Goal: Task Accomplishment & Management: Complete application form

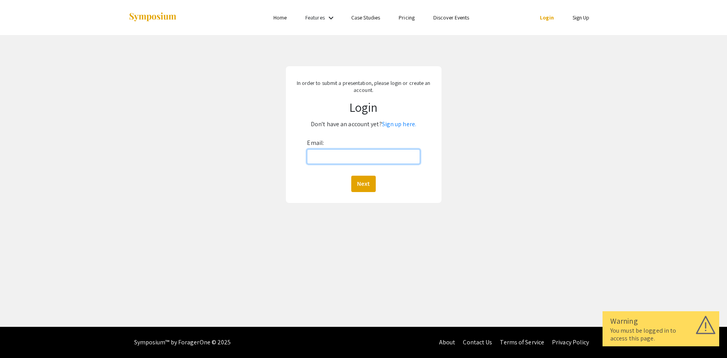
click at [332, 156] on input "Email:" at bounding box center [363, 156] width 113 height 15
type input "tuan.ngo@hsc.wvu.edu"
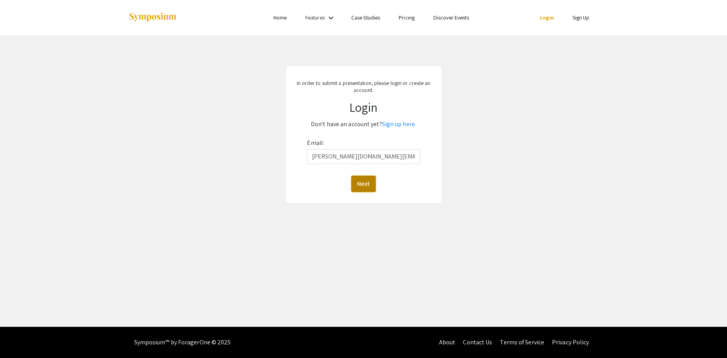
click at [360, 181] on button "Next" at bounding box center [363, 184] width 25 height 16
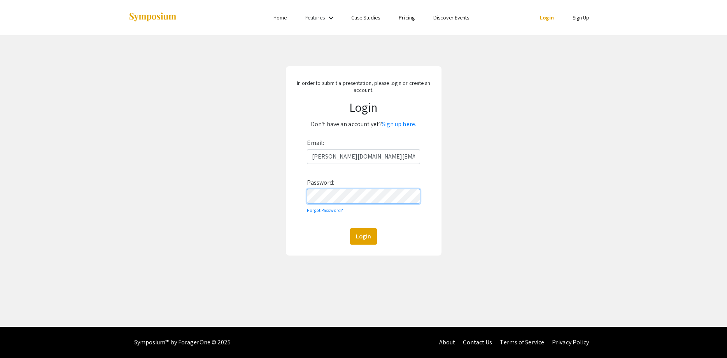
click at [350, 228] on button "Login" at bounding box center [363, 236] width 27 height 16
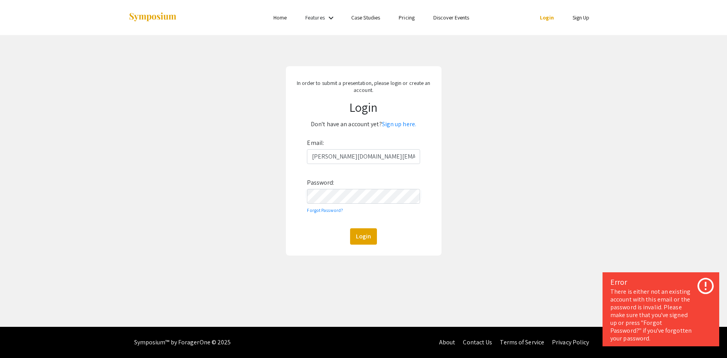
click at [349, 241] on div "Login" at bounding box center [363, 236] width 113 height 16
click at [360, 239] on button "Login" at bounding box center [363, 236] width 27 height 16
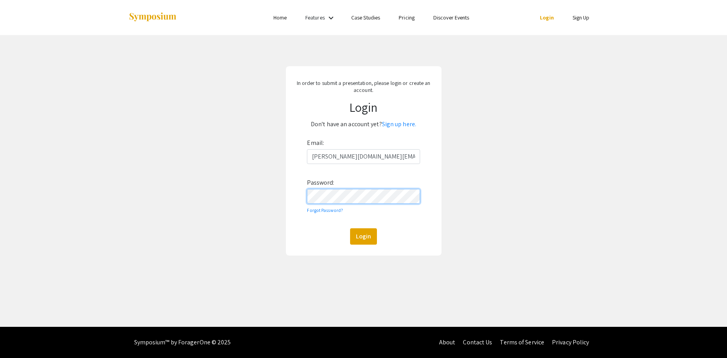
click at [350, 228] on button "Login" at bounding box center [363, 236] width 27 height 16
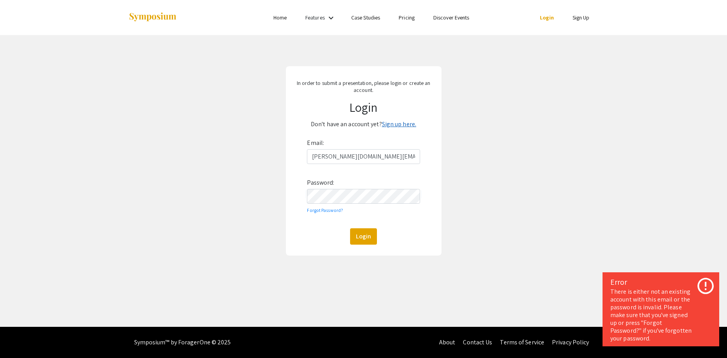
click at [407, 126] on link "Sign up here." at bounding box center [399, 124] width 34 height 8
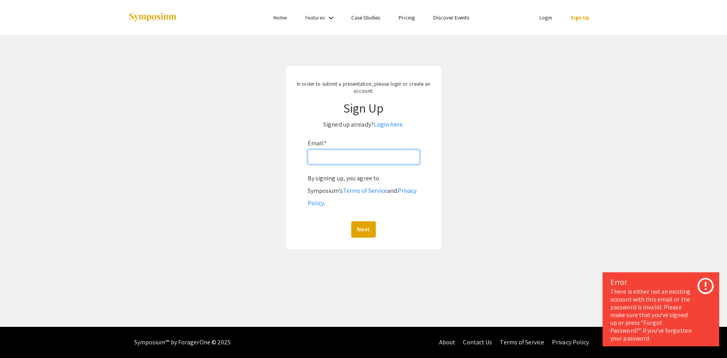
click at [363, 162] on input "Email: *" at bounding box center [364, 156] width 112 height 15
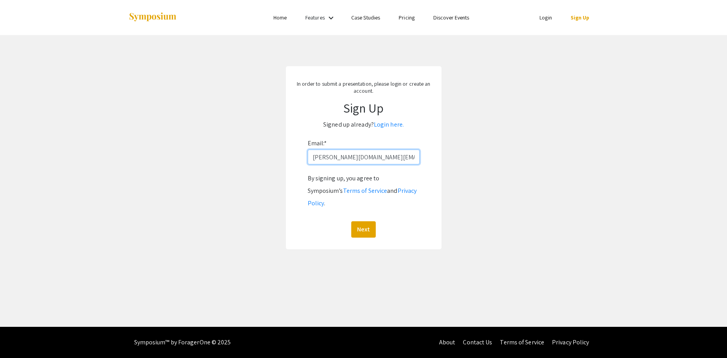
type input "tuan.ngo@hsc.wvu.edu"
click at [351, 221] on button "Next" at bounding box center [363, 229] width 25 height 16
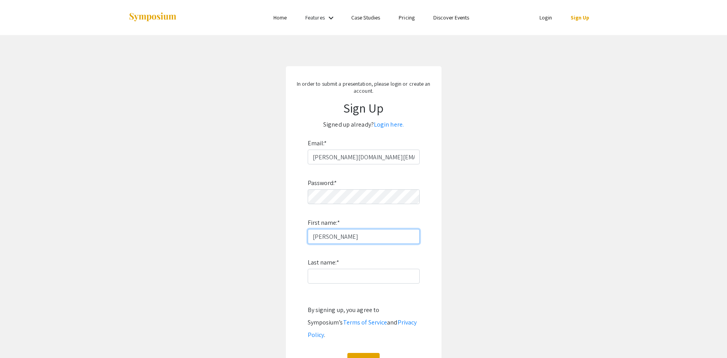
type input "Tuan"
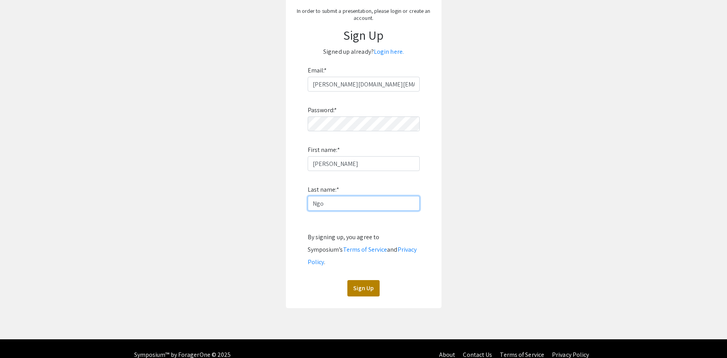
type input "Ngo"
click at [362, 280] on button "Sign Up" at bounding box center [364, 288] width 32 height 16
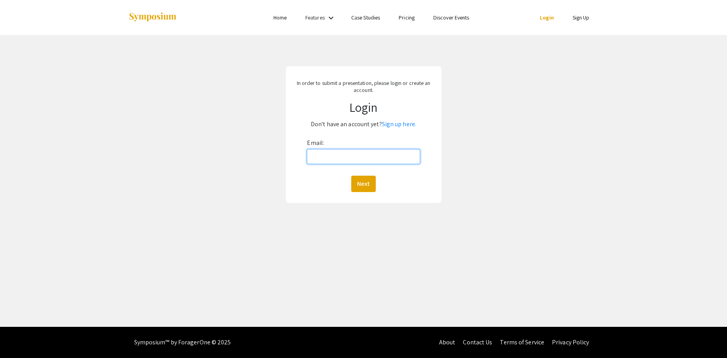
click at [327, 153] on input "Email:" at bounding box center [363, 156] width 113 height 15
type input "tuan.ngo@hsc.wvu.edu"
click at [359, 184] on button "Next" at bounding box center [363, 184] width 25 height 16
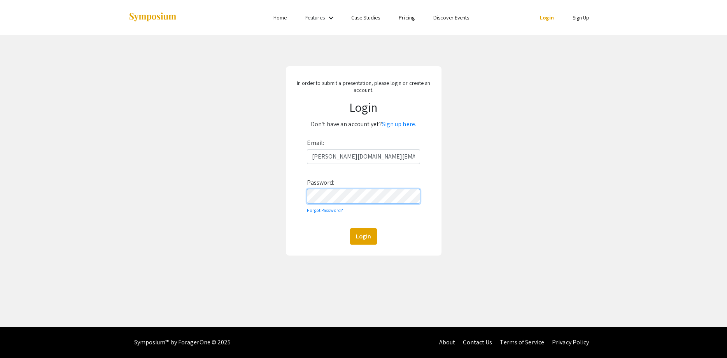
click at [350, 228] on button "Login" at bounding box center [363, 236] width 27 height 16
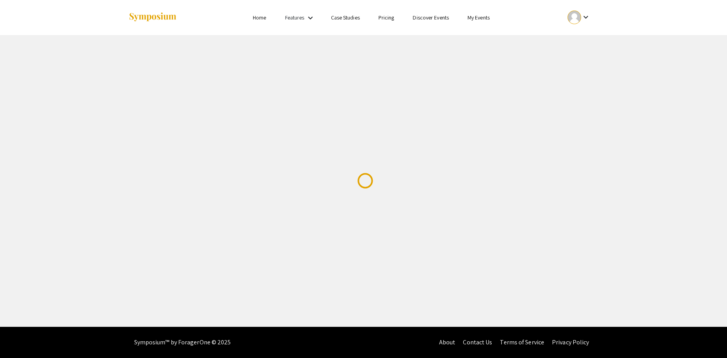
click at [558, 164] on div "Skip navigation Home Features keyboard_arrow_down Case Studies Pricing Discover…" at bounding box center [363, 163] width 727 height 327
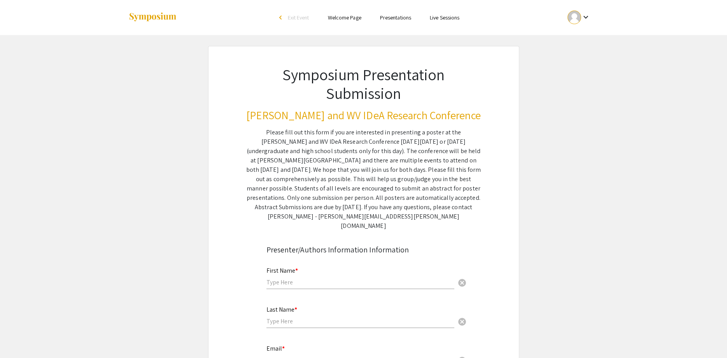
click at [380, 278] on input "text" at bounding box center [361, 282] width 188 height 8
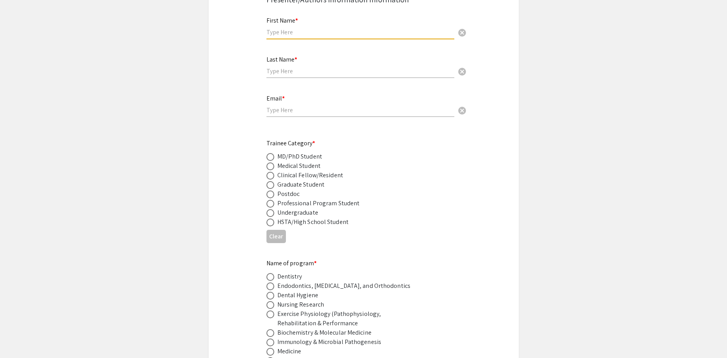
scroll to position [278, 0]
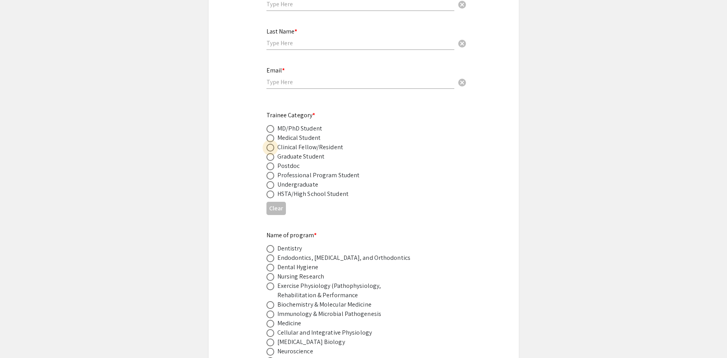
click at [270, 144] on span at bounding box center [271, 148] width 8 height 8
click at [270, 144] on input "radio" at bounding box center [271, 148] width 8 height 8
radio input "true"
click at [270, 153] on span at bounding box center [271, 157] width 8 height 8
click at [270, 153] on input "radio" at bounding box center [271, 157] width 8 height 8
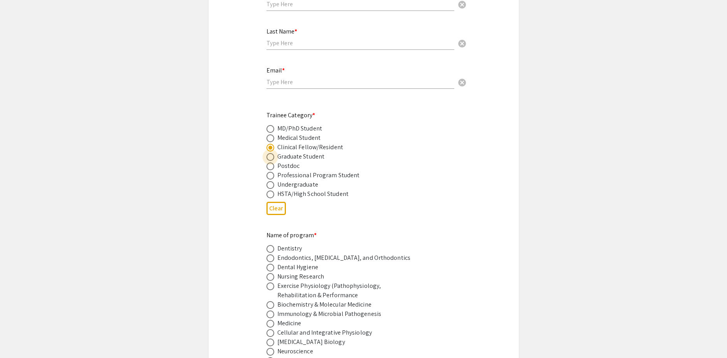
radio input "true"
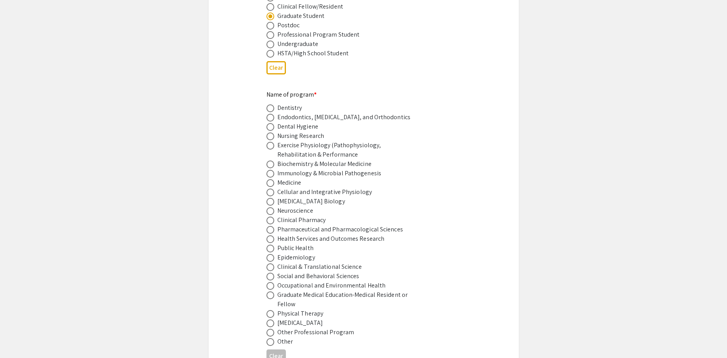
scroll to position [437, 0]
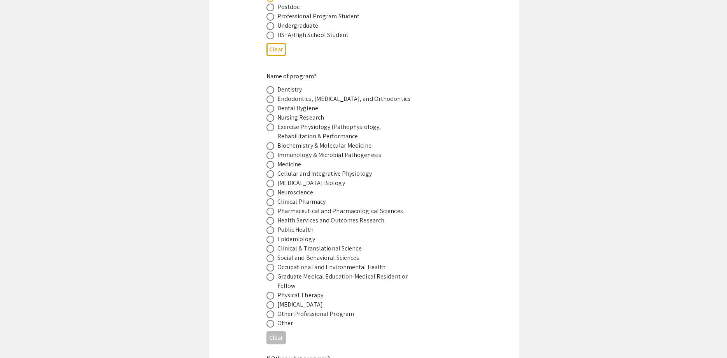
click at [271, 142] on span at bounding box center [271, 146] width 8 height 8
click at [271, 142] on input "radio" at bounding box center [271, 146] width 8 height 8
radio input "true"
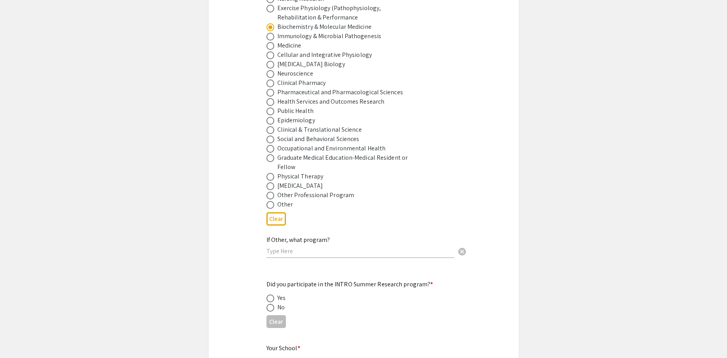
scroll to position [556, 0]
click at [374, 236] on div "If Other, what program? cancel" at bounding box center [361, 243] width 188 height 30
type input "ophthalmology"
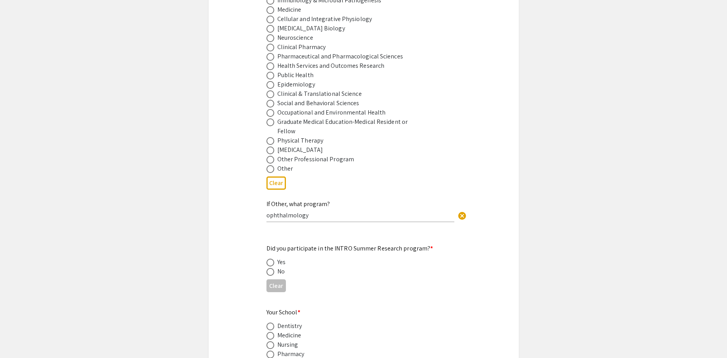
scroll to position [595, 0]
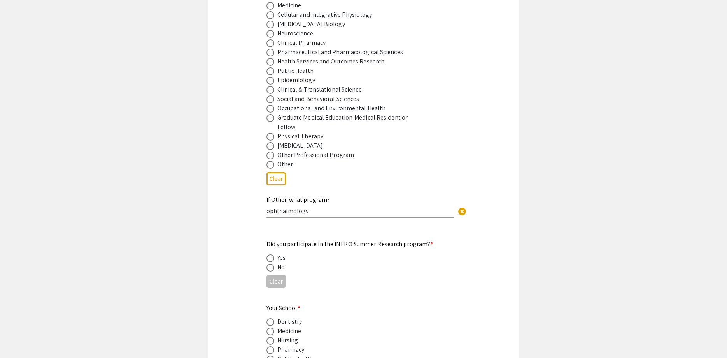
click at [270, 263] on span at bounding box center [271, 267] width 8 height 8
click at [270, 263] on input "radio" at bounding box center [271, 267] width 8 height 8
radio input "true"
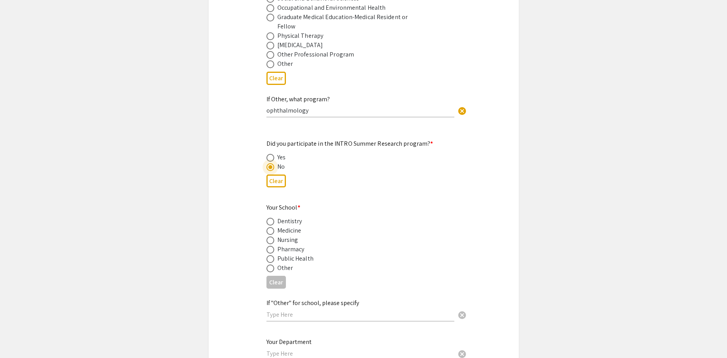
scroll to position [715, 0]
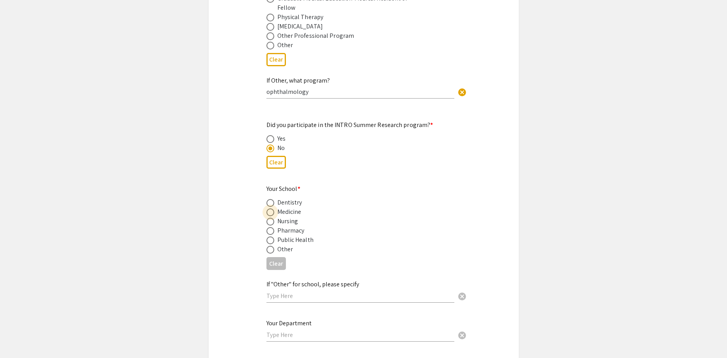
click at [270, 208] on span at bounding box center [271, 212] width 8 height 8
click at [270, 208] on input "radio" at bounding box center [271, 212] width 8 height 8
radio input "true"
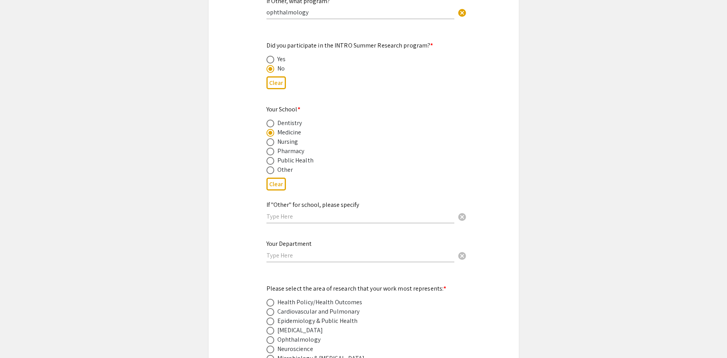
scroll to position [834, 0]
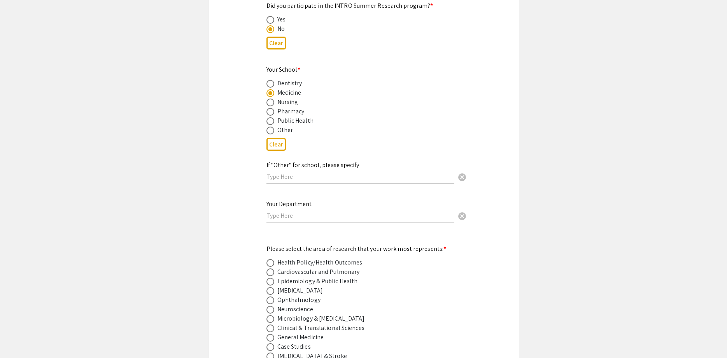
click at [305, 211] on input "text" at bounding box center [361, 215] width 188 height 8
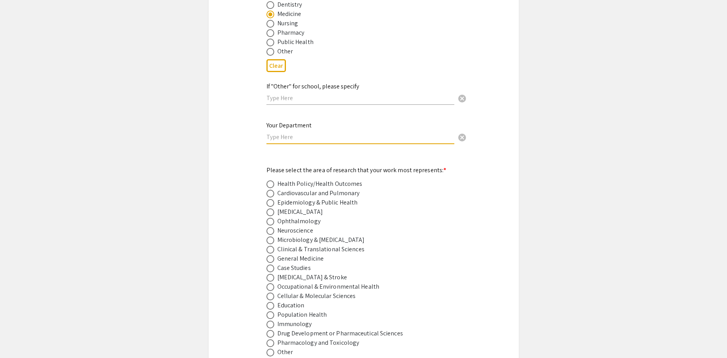
scroll to position [913, 0]
click at [273, 217] on span at bounding box center [271, 221] width 8 height 8
click at [273, 217] on input "radio" at bounding box center [271, 221] width 8 height 8
radio input "true"
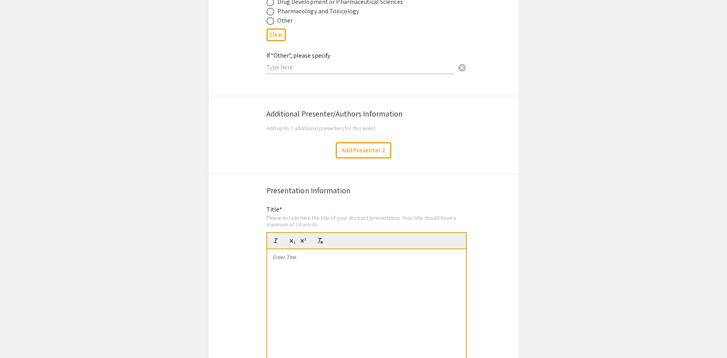
scroll to position [1310, 0]
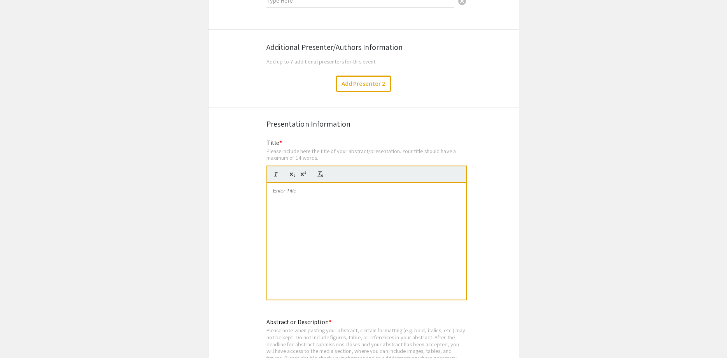
click at [420, 196] on div at bounding box center [366, 241] width 199 height 117
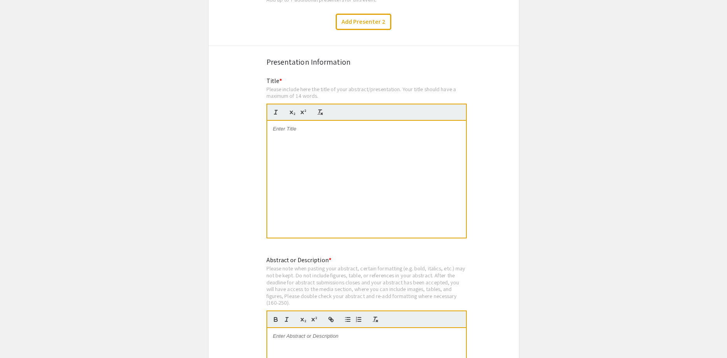
scroll to position [1389, 0]
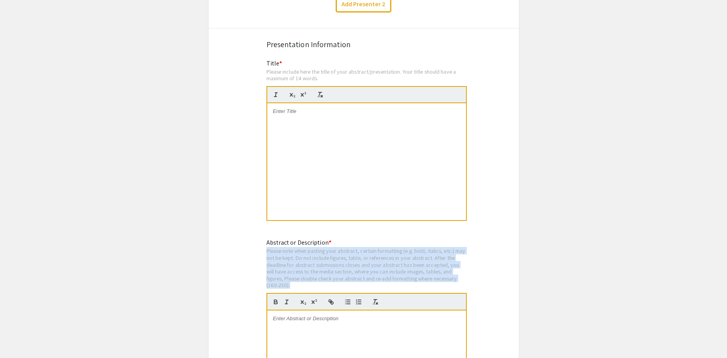
drag, startPoint x: 312, startPoint y: 256, endPoint x: 265, endPoint y: 222, distance: 57.7
click at [265, 238] on div "Abstract or Description * Please note when pasting your abstract, certain forma…" at bounding box center [364, 338] width 206 height 200
copy div "Please note when pasting your abstract, certain formatting (e.g. bold, italics,…"
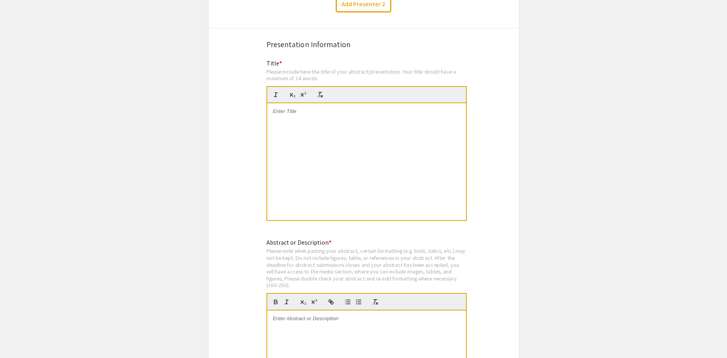
click at [363, 238] on div "Abstract or Description * Please note when pasting your abstract, certain forma…" at bounding box center [367, 337] width 200 height 199
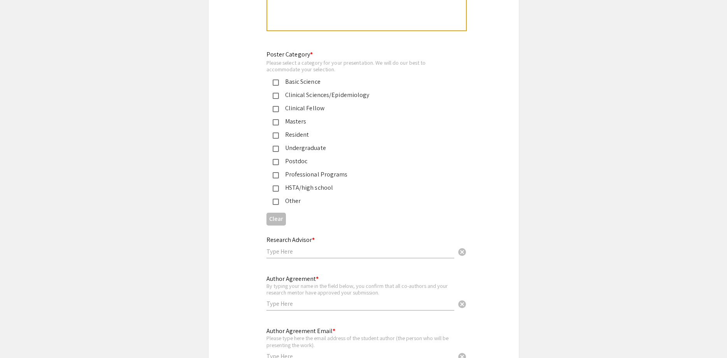
scroll to position [1786, 0]
click at [332, 247] on input "text" at bounding box center [361, 251] width 188 height 8
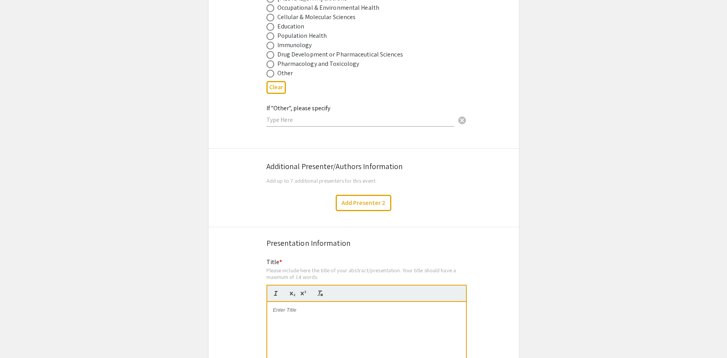
scroll to position [953, 0]
